Goal: Task Accomplishment & Management: Use online tool/utility

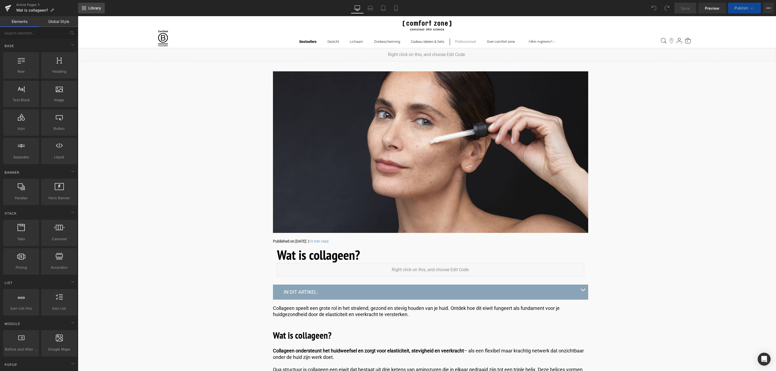
click at [100, 8] on span "Library" at bounding box center [94, 8] width 13 height 5
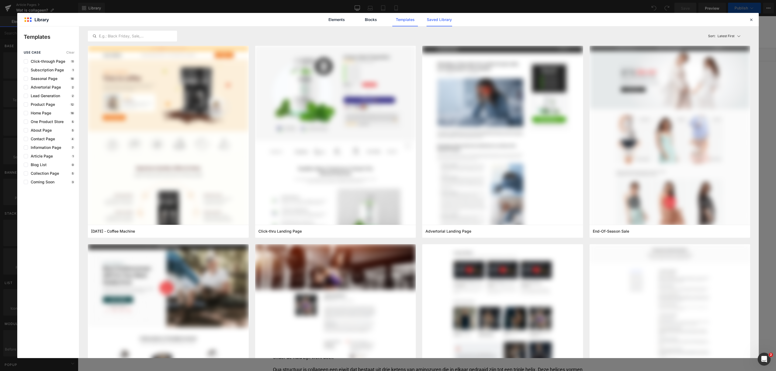
click at [453, 19] on div "Elements Blocks Templates Saved Library" at bounding box center [388, 19] width 137 height 13
click at [445, 19] on link "Saved Library" at bounding box center [439, 19] width 26 height 13
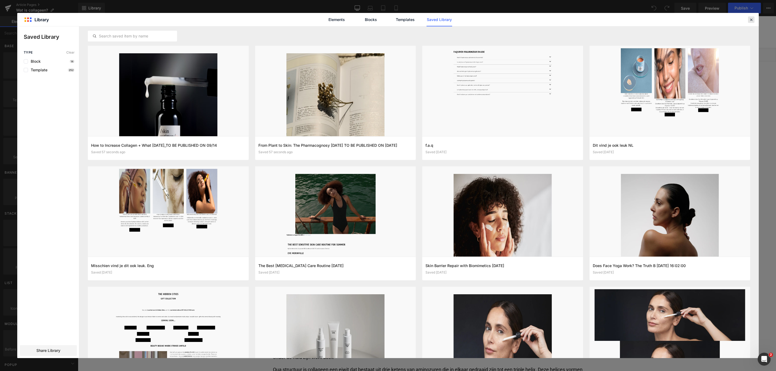
click at [752, 19] on icon at bounding box center [751, 19] width 5 height 5
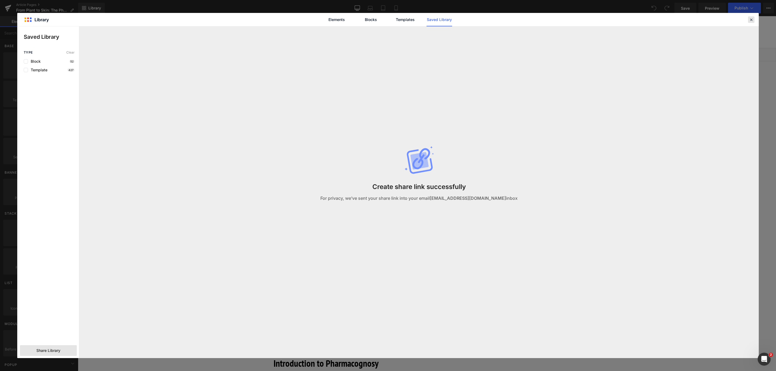
click at [751, 20] on icon at bounding box center [751, 19] width 5 height 5
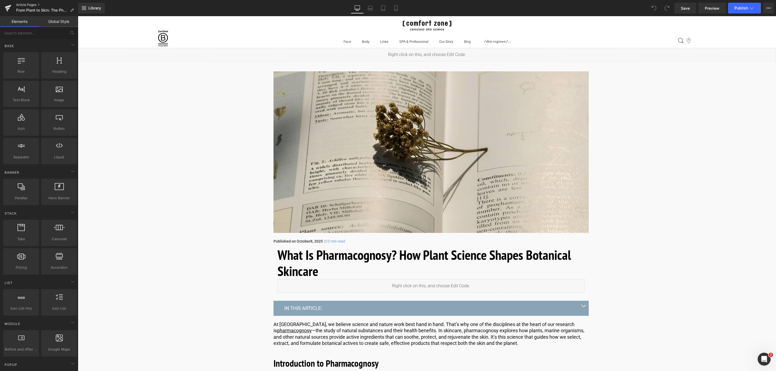
click at [29, 4] on link "Article Pages" at bounding box center [47, 5] width 62 height 4
